Goal: Transaction & Acquisition: Download file/media

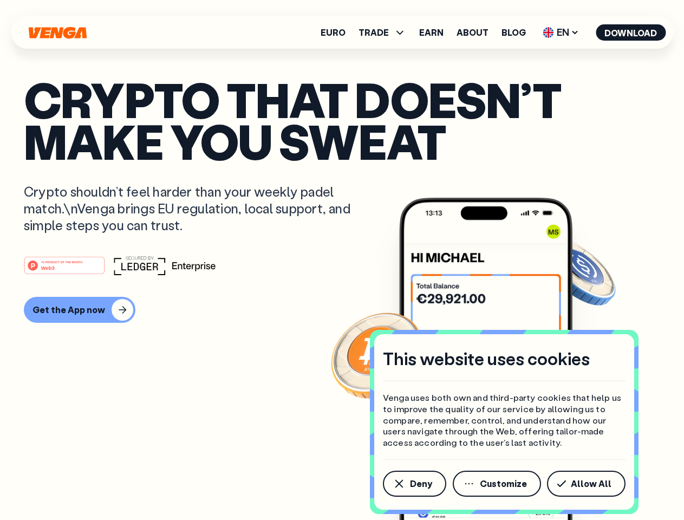
click at [342, 260] on div "#1 PRODUCT OF THE MONTH Web3" at bounding box center [342, 266] width 637 height 20
click at [414, 484] on span "Deny" at bounding box center [421, 484] width 22 height 9
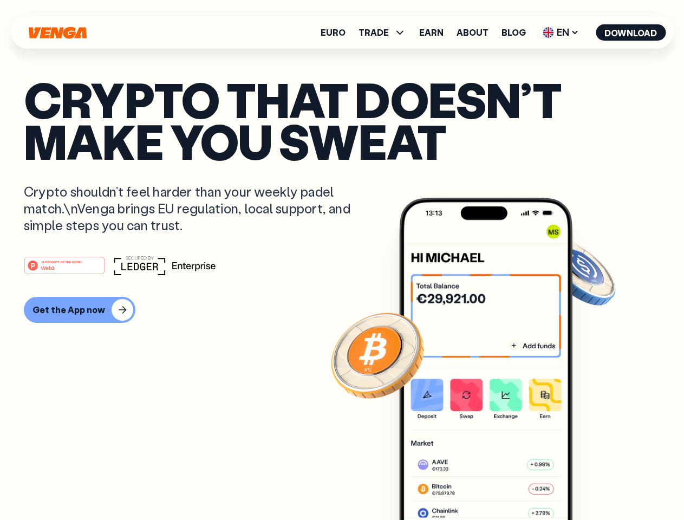
click at [498, 484] on img at bounding box center [485, 379] width 173 height 363
click at [589, 484] on article "Crypto that doesn’t make you sweat Crypto shouldn’t feel harder than your weekl…" at bounding box center [342, 282] width 637 height 406
click at [386, 33] on span "TRADE" at bounding box center [374, 32] width 30 height 9
click at [561, 33] on span "EN" at bounding box center [561, 32] width 44 height 17
click at [631, 33] on button "Download" at bounding box center [631, 32] width 70 height 16
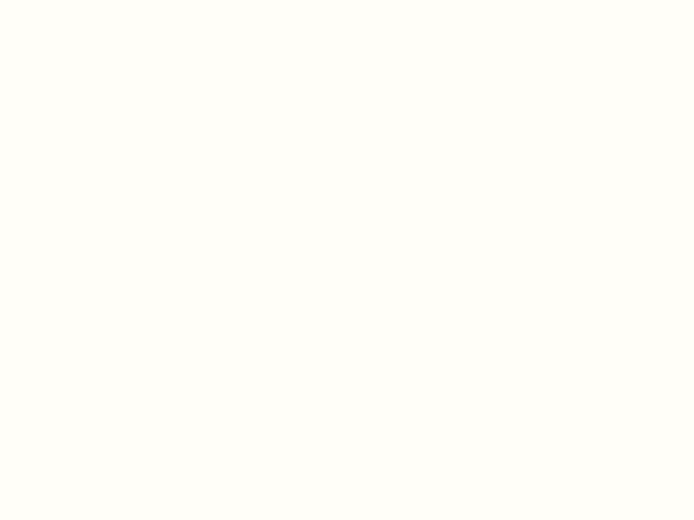
click at [78, 0] on html "This website uses cookies Venga uses both own and third-party cookies that help…" at bounding box center [347, 0] width 694 height 0
